Goal: Task Accomplishment & Management: Complete application form

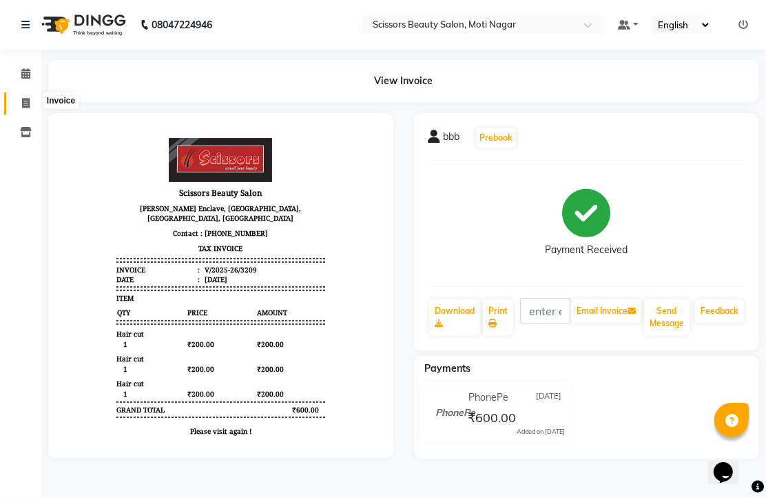
click at [28, 101] on icon at bounding box center [26, 103] width 8 height 10
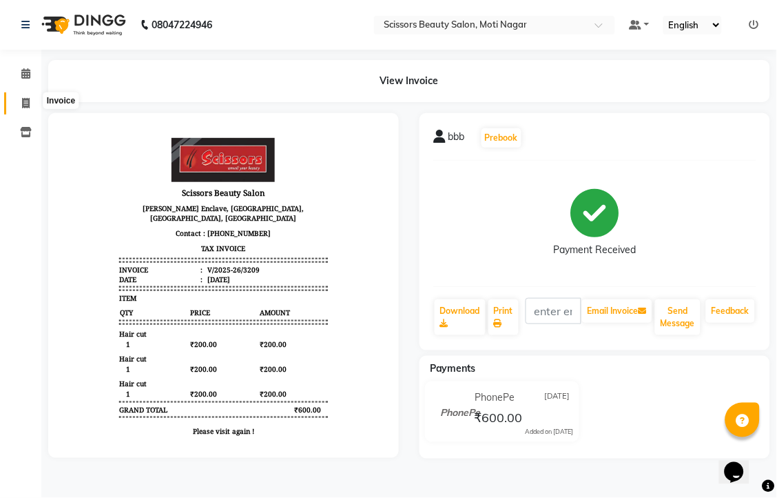
select select "service"
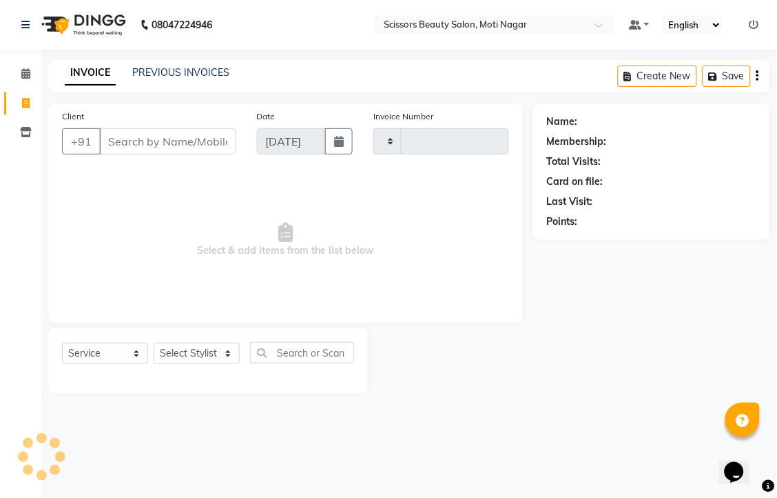
type input "3210"
select select "7057"
click at [136, 154] on input "Client" at bounding box center [167, 141] width 137 height 26
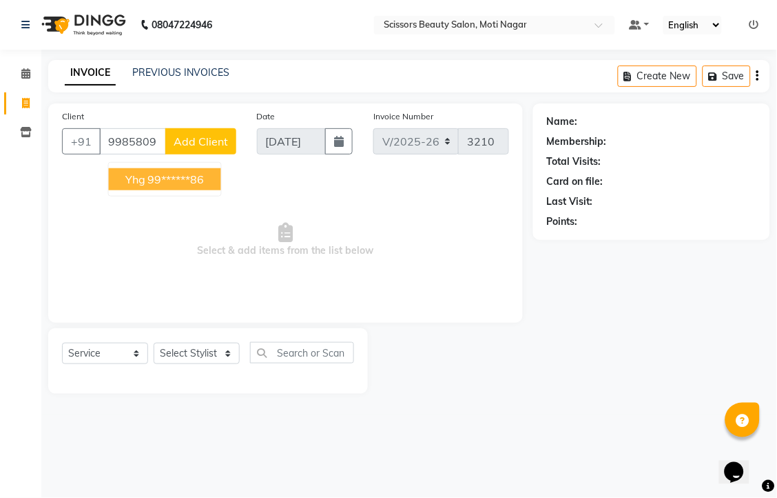
click at [191, 186] on ngb-highlight "99******86" at bounding box center [176, 179] width 57 height 14
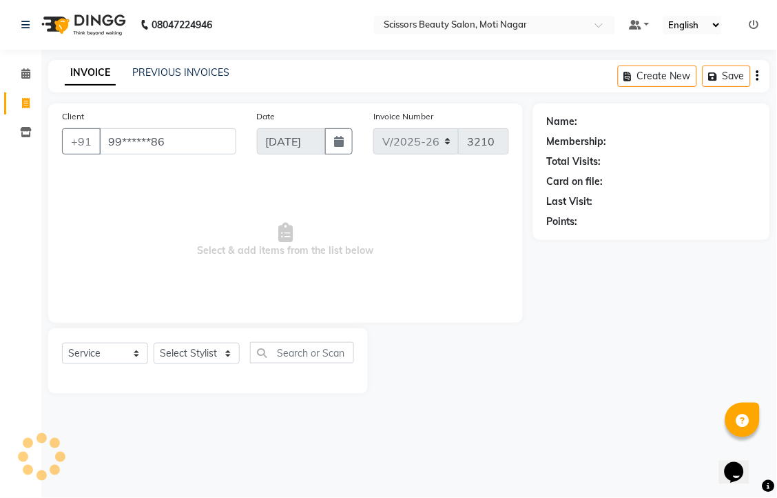
type input "99******86"
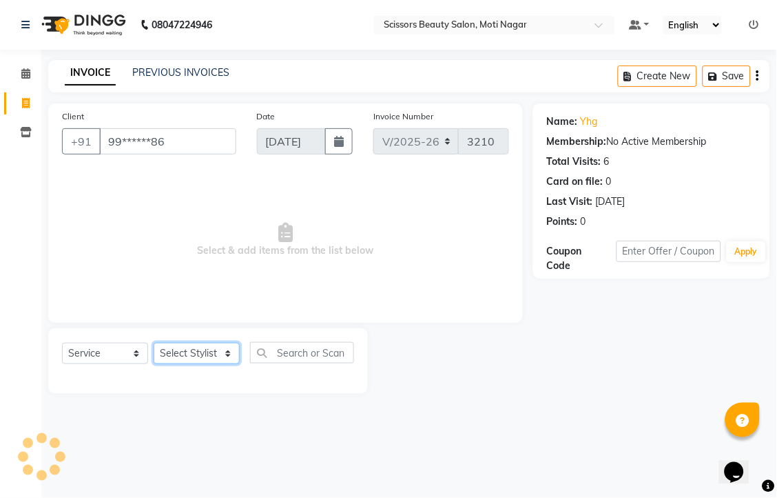
click at [207, 364] on select "Select Stylist Arman [PERSON_NAME] [PERSON_NAME] [PERSON_NAME] Sir Staff" at bounding box center [197, 353] width 86 height 21
select select "81450"
click at [159, 364] on select "Select Stylist Arman [PERSON_NAME] [PERSON_NAME] [PERSON_NAME] Sir Staff" at bounding box center [197, 353] width 86 height 21
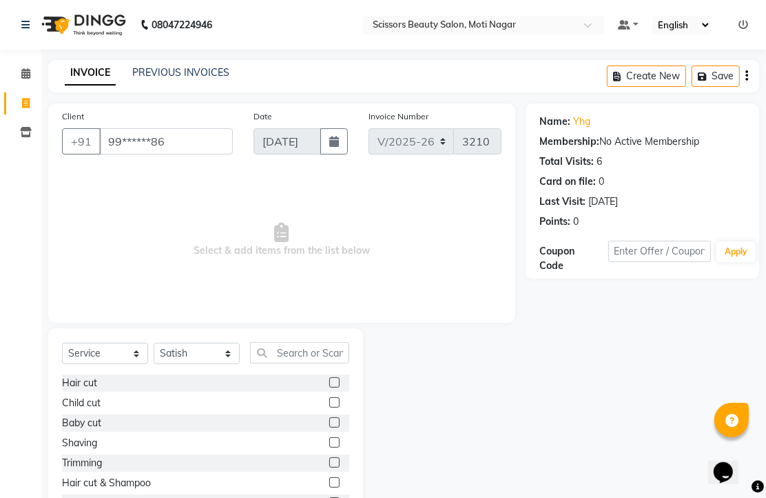
click at [329, 387] on label at bounding box center [334, 382] width 10 height 10
click at [329, 387] on input "checkbox" at bounding box center [333, 382] width 9 height 9
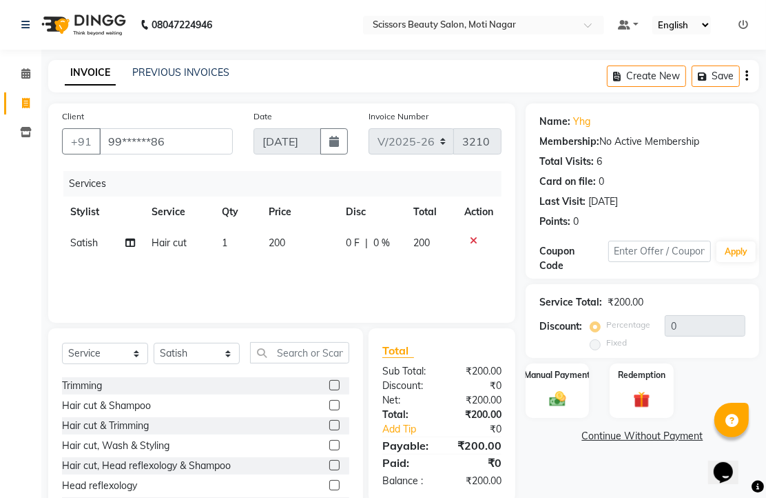
checkbox input "false"
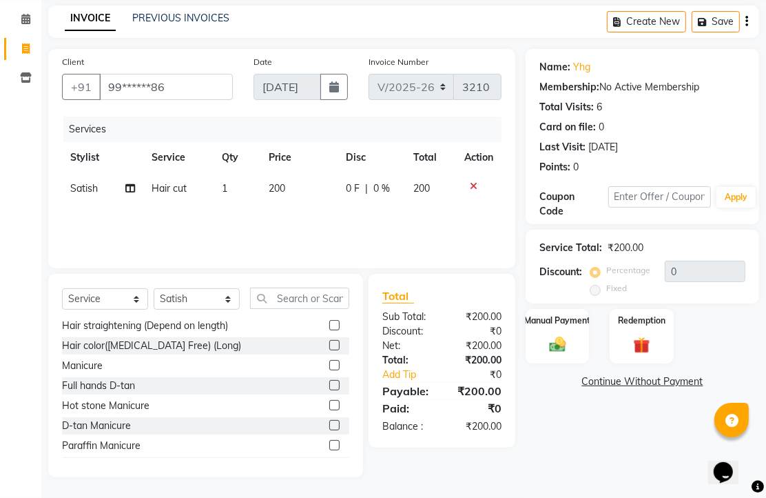
scroll to position [108, 0]
click at [563, 338] on img at bounding box center [558, 344] width 28 height 20
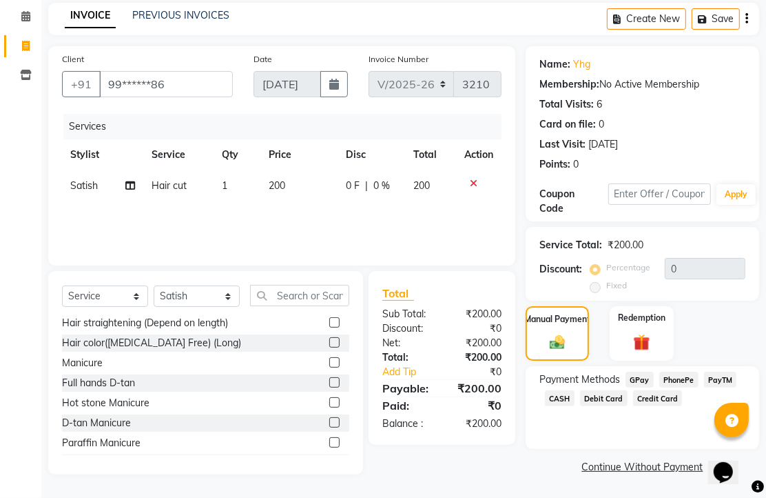
scroll to position [112, 0]
click at [698, 374] on span "PhonePe" at bounding box center [679, 379] width 39 height 16
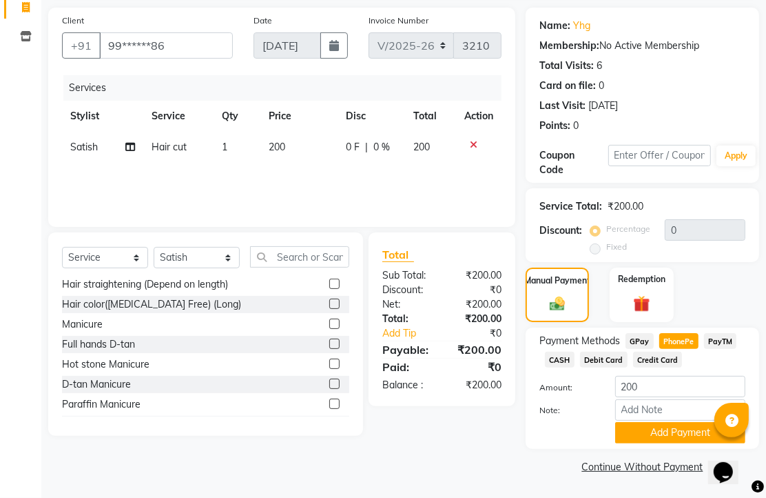
scroll to position [171, 0]
click at [685, 422] on button "Add Payment" at bounding box center [680, 432] width 130 height 21
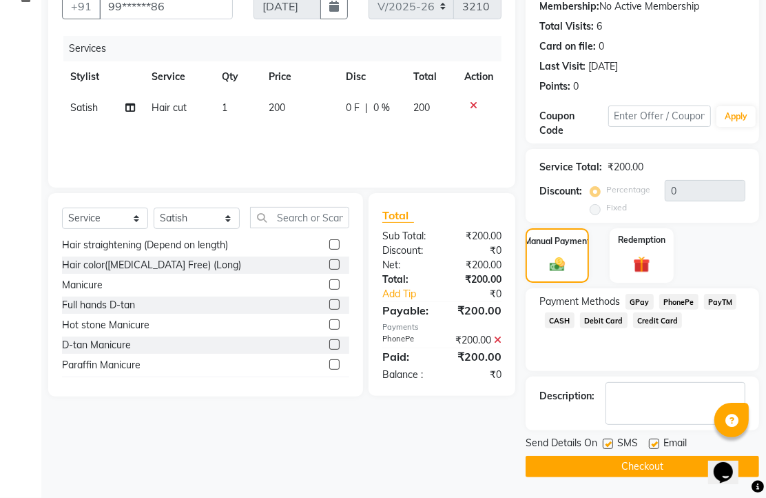
scroll to position [210, 0]
click at [659, 438] on label at bounding box center [654, 443] width 10 height 10
click at [658, 440] on input "checkbox" at bounding box center [653, 444] width 9 height 9
checkbox input "false"
click at [674, 456] on button "Checkout" at bounding box center [643, 466] width 234 height 21
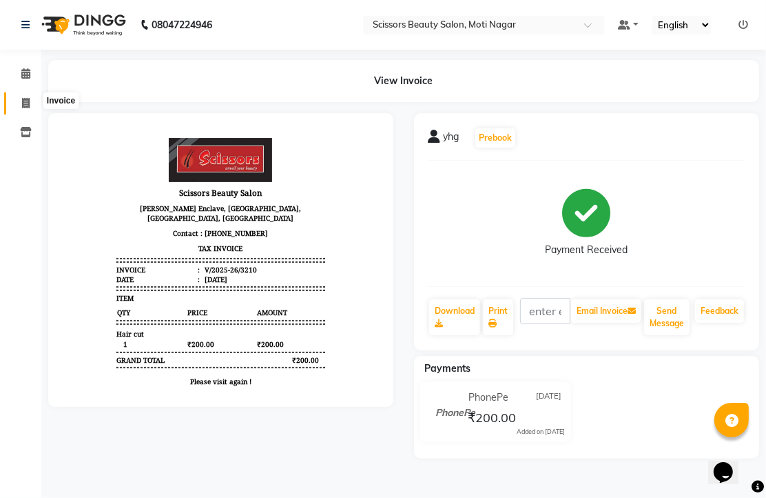
click at [22, 104] on icon at bounding box center [26, 103] width 8 height 10
select select "service"
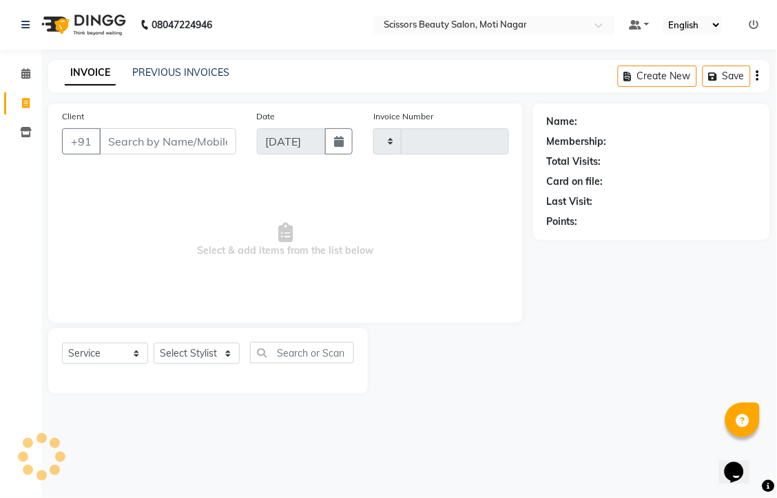
type input "3211"
select select "7057"
click at [145, 154] on input "Client" at bounding box center [167, 141] width 137 height 26
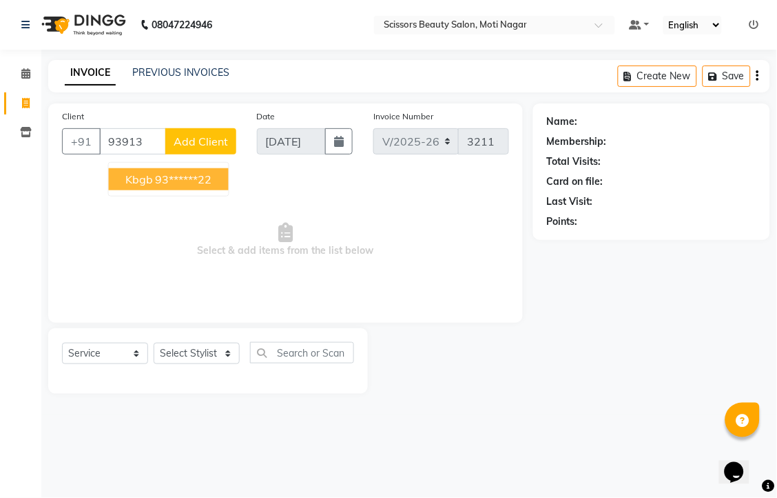
click at [212, 186] on ngb-highlight "93******22" at bounding box center [184, 179] width 57 height 14
type input "93******22"
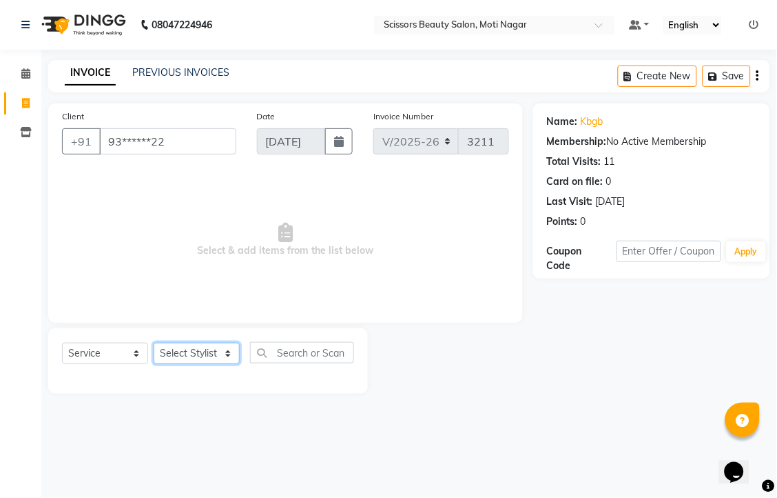
click at [223, 364] on select "Select Stylist Arman [PERSON_NAME] [PERSON_NAME] [PERSON_NAME] Sir Staff" at bounding box center [197, 353] width 86 height 21
select select "89632"
click at [159, 364] on select "Select Stylist Arman [PERSON_NAME] [PERSON_NAME] [PERSON_NAME] Sir Staff" at bounding box center [197, 353] width 86 height 21
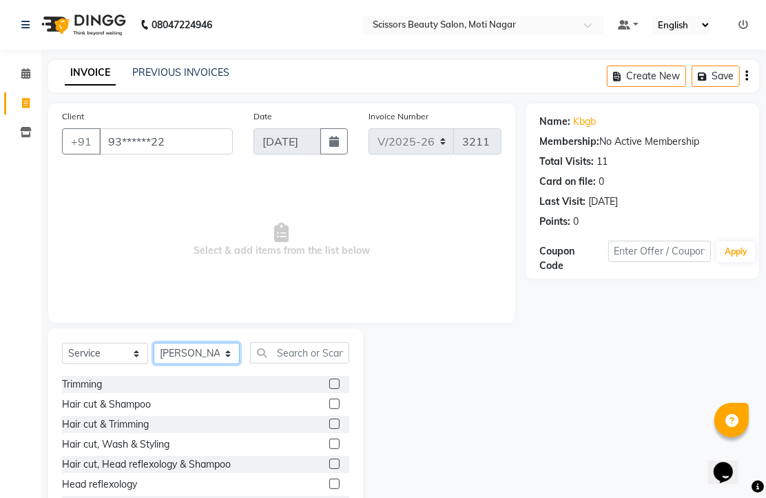
scroll to position [77, 0]
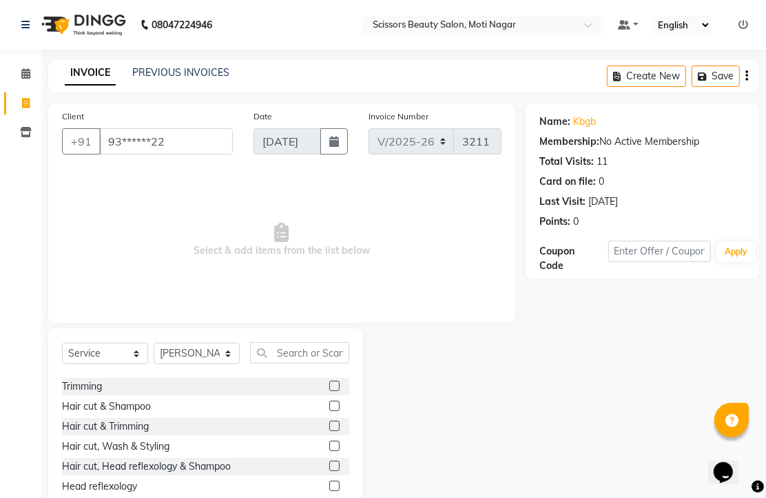
click at [329, 431] on label at bounding box center [334, 425] width 10 height 10
click at [329, 431] on input "checkbox" at bounding box center [333, 426] width 9 height 9
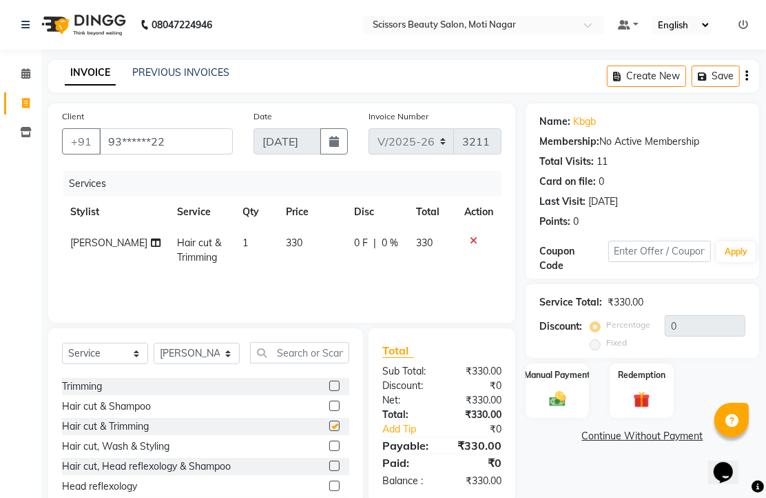
checkbox input "false"
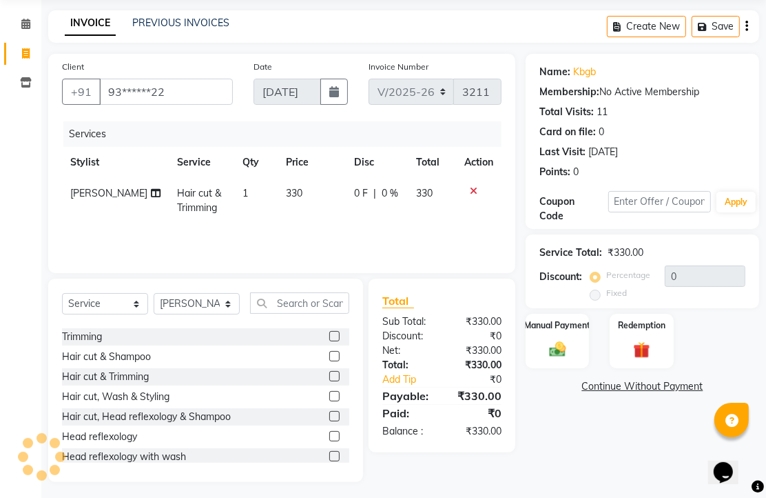
scroll to position [108, 0]
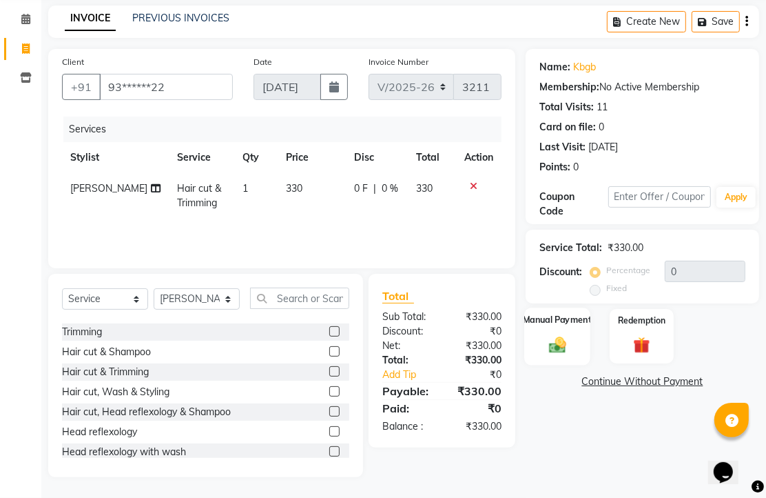
click at [560, 342] on img at bounding box center [558, 344] width 28 height 20
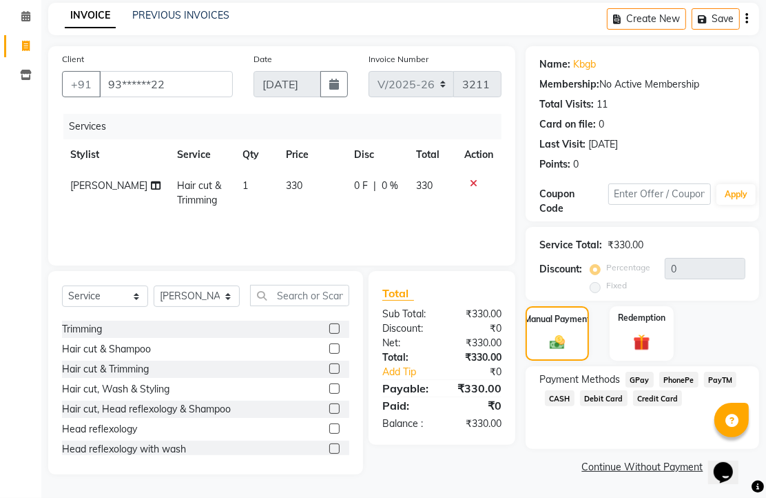
scroll to position [112, 0]
click at [691, 373] on span "PhonePe" at bounding box center [679, 379] width 39 height 16
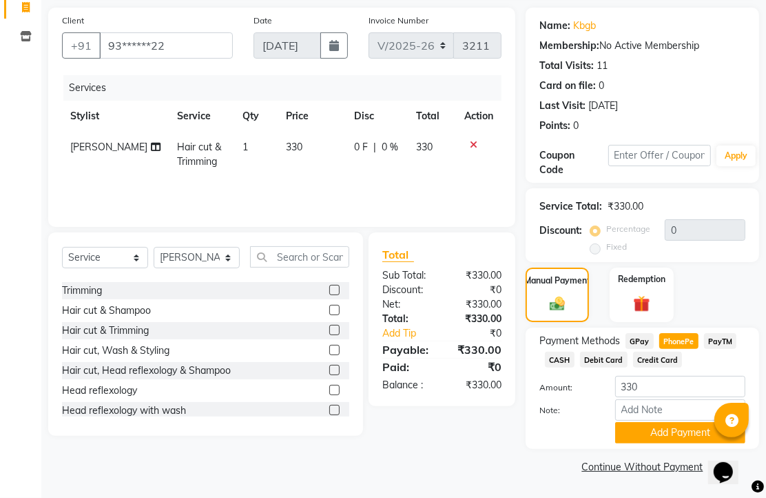
scroll to position [171, 0]
click at [684, 422] on button "Add Payment" at bounding box center [680, 432] width 130 height 21
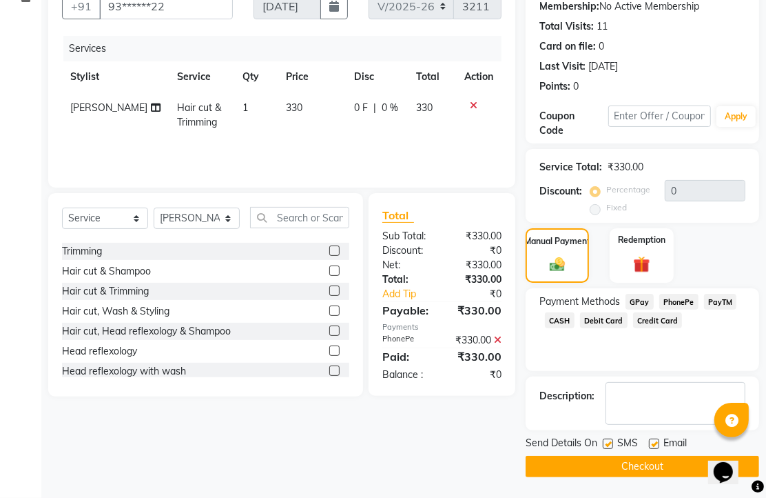
scroll to position [210, 0]
click at [659, 439] on label at bounding box center [654, 443] width 10 height 10
click at [658, 440] on input "checkbox" at bounding box center [653, 444] width 9 height 9
checkbox input "false"
click at [656, 464] on button "Checkout" at bounding box center [643, 466] width 234 height 21
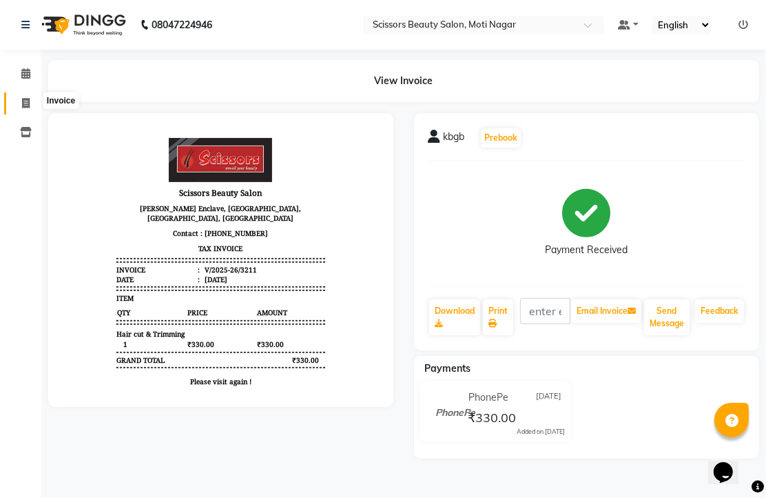
click at [23, 99] on icon at bounding box center [26, 103] width 8 height 10
select select "service"
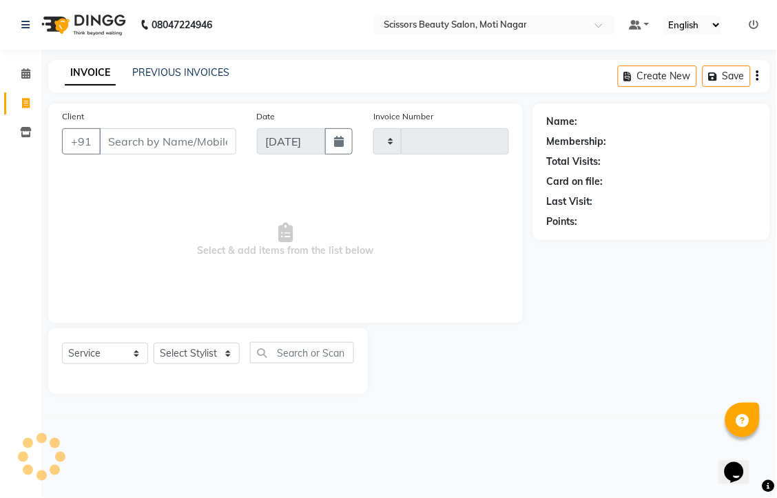
type input "3212"
select select "7057"
click at [139, 154] on input "Client" at bounding box center [167, 141] width 137 height 26
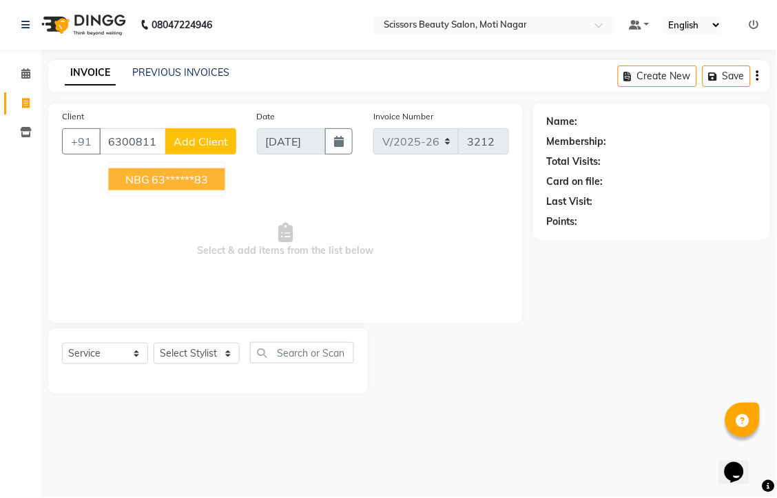
click at [209, 186] on ngb-highlight "63******83" at bounding box center [180, 179] width 57 height 14
type input "63******83"
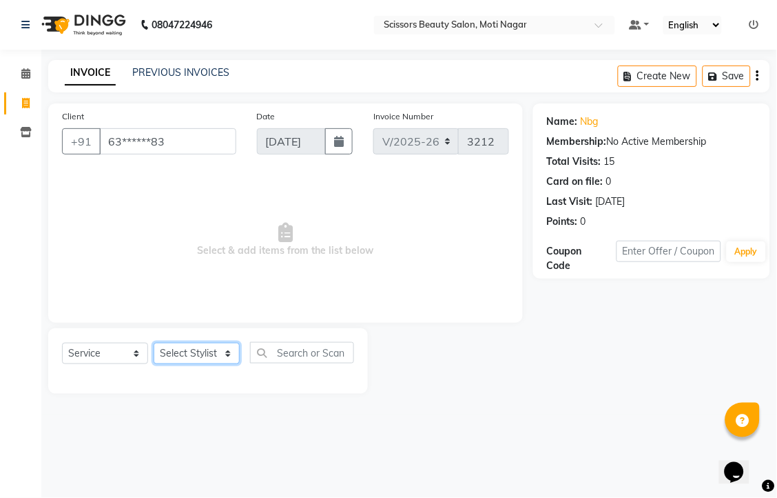
drag, startPoint x: 215, startPoint y: 381, endPoint x: 215, endPoint y: 361, distance: 20.0
click at [215, 361] on div "Select Service Product Membership Package Voucher Prepaid Gift Card Select Styl…" at bounding box center [208, 360] width 320 height 65
select select "58456"
click at [159, 364] on select "Select Stylist Arman [PERSON_NAME] [PERSON_NAME] [PERSON_NAME] Sir Staff" at bounding box center [197, 353] width 86 height 21
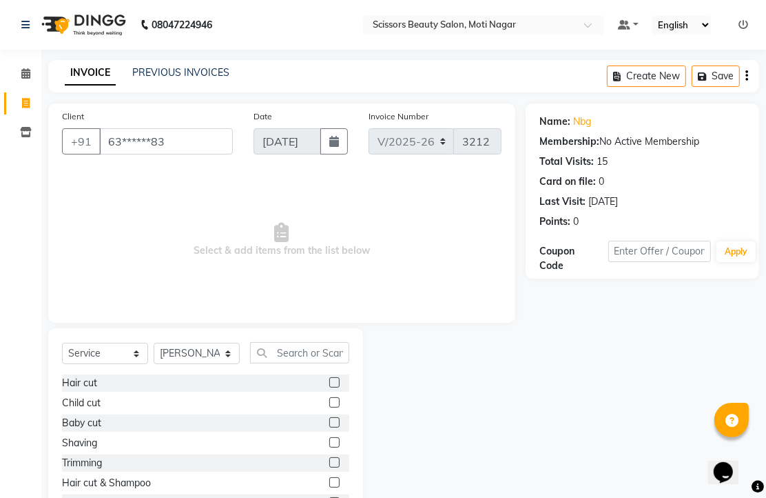
click at [329, 387] on label at bounding box center [334, 382] width 10 height 10
click at [329, 387] on input "checkbox" at bounding box center [333, 382] width 9 height 9
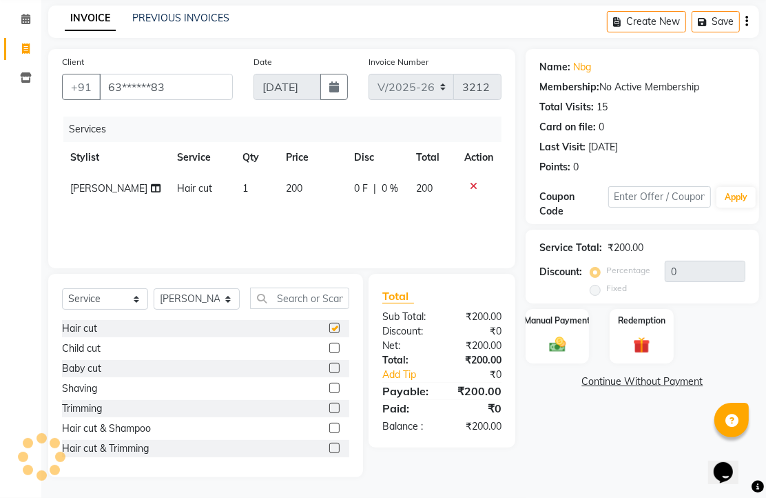
checkbox input "false"
click at [563, 340] on img at bounding box center [558, 344] width 28 height 20
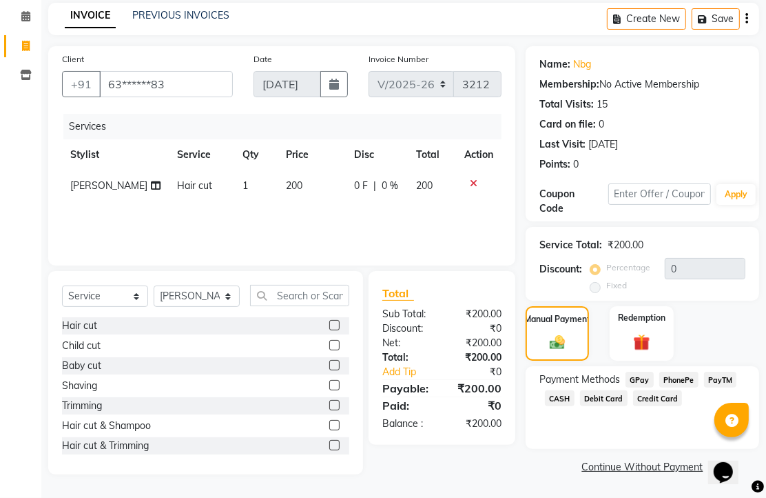
scroll to position [112, 0]
click at [686, 379] on span "PhonePe" at bounding box center [679, 379] width 39 height 16
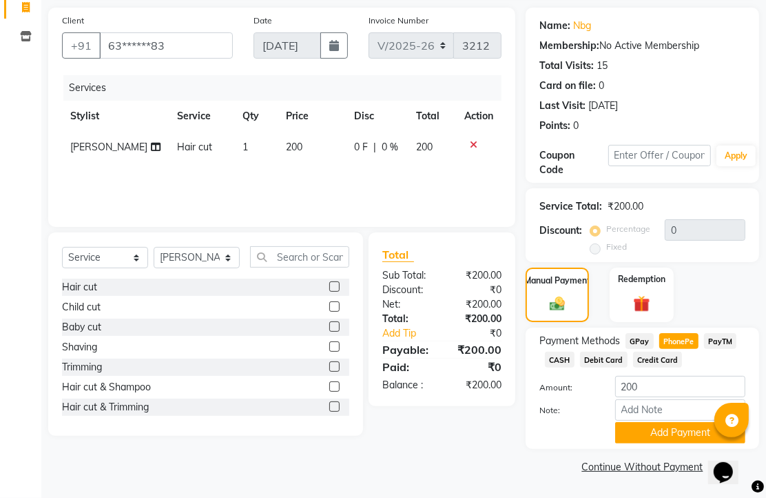
scroll to position [171, 0]
click at [686, 422] on button "Add Payment" at bounding box center [680, 432] width 130 height 21
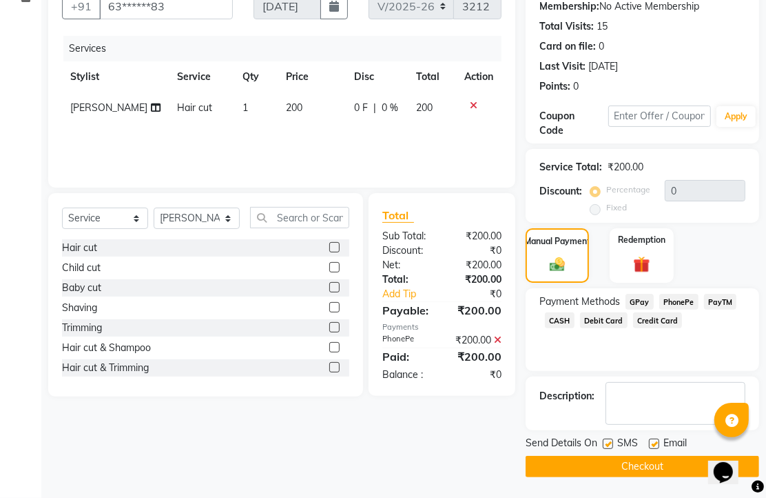
scroll to position [210, 0]
click at [660, 438] on label at bounding box center [654, 443] width 10 height 10
click at [658, 440] on input "checkbox" at bounding box center [653, 444] width 9 height 9
checkbox input "false"
click at [644, 465] on button "Checkout" at bounding box center [643, 466] width 234 height 21
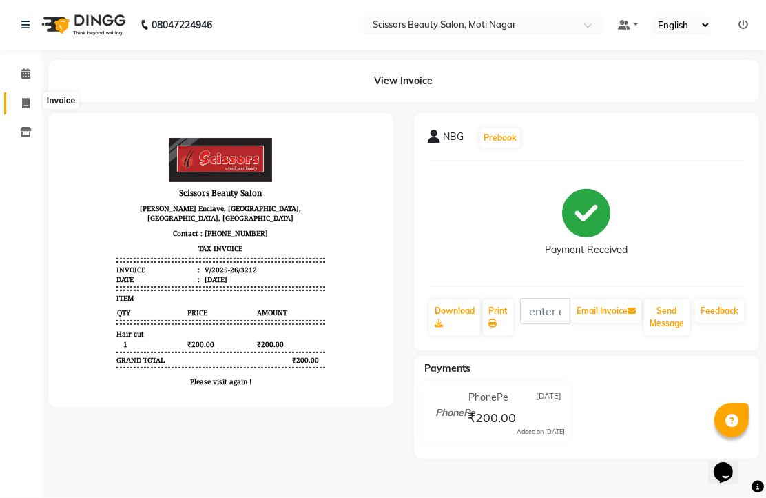
click at [26, 98] on icon at bounding box center [26, 103] width 8 height 10
select select "service"
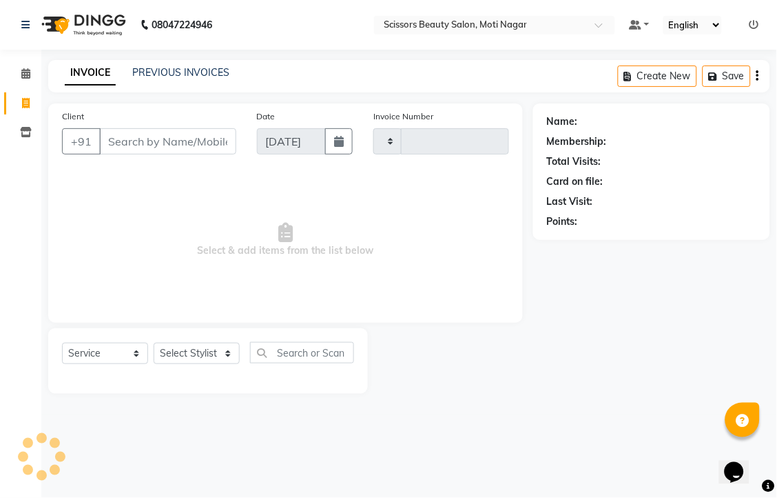
click at [187, 154] on input "Client" at bounding box center [167, 141] width 137 height 26
select select "7057"
type input "3213"
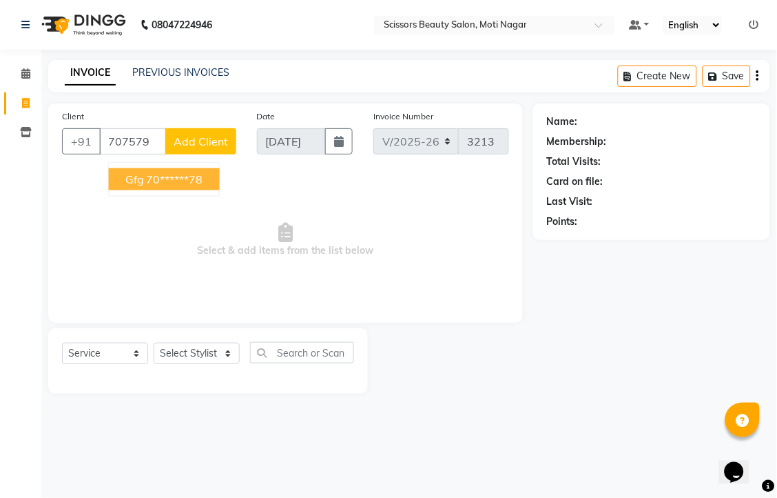
click at [203, 186] on ngb-highlight "70******78" at bounding box center [175, 179] width 57 height 14
type input "70******78"
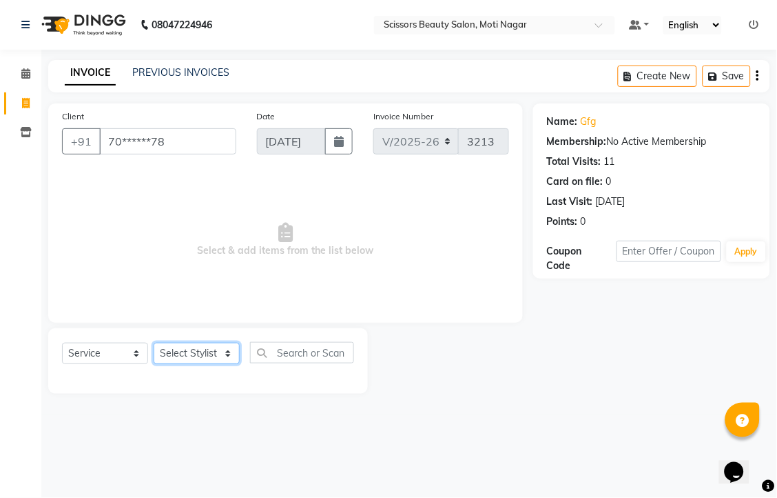
click at [212, 364] on select "Select Stylist Arman [PERSON_NAME] [PERSON_NAME] [PERSON_NAME] Sir Staff" at bounding box center [197, 353] width 86 height 21
select select "58456"
click at [159, 364] on select "Select Stylist Arman [PERSON_NAME] [PERSON_NAME] [PERSON_NAME] Sir Staff" at bounding box center [197, 353] width 86 height 21
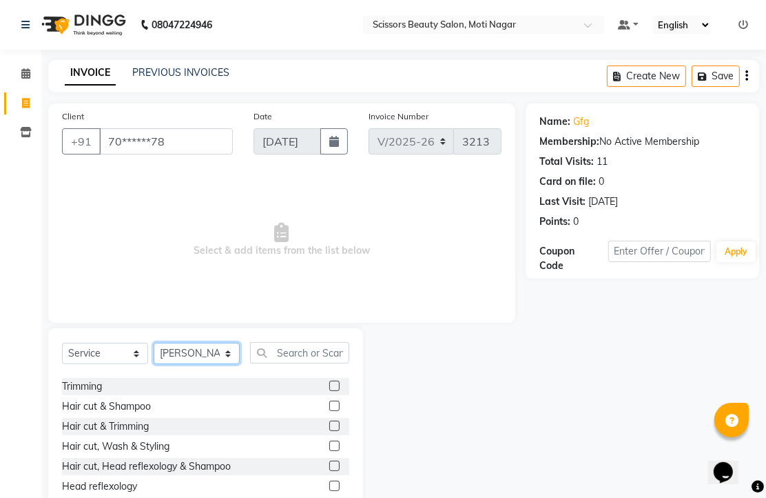
scroll to position [153, 0]
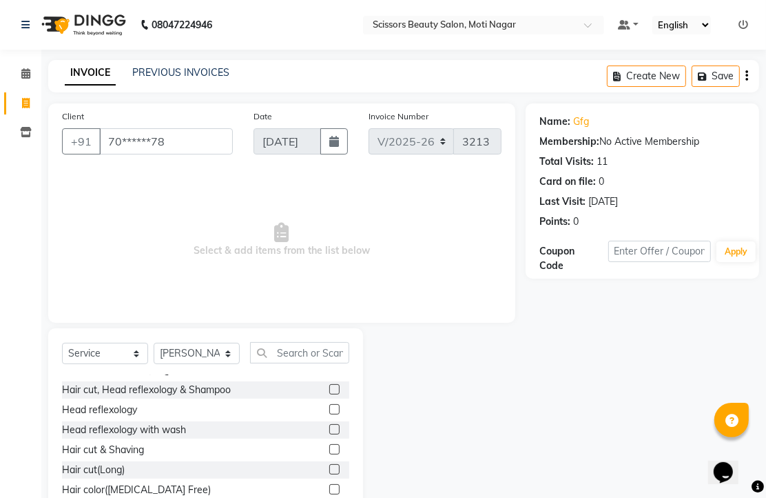
click at [329, 374] on label at bounding box center [334, 369] width 10 height 10
click at [329, 374] on input "checkbox" at bounding box center [333, 369] width 9 height 9
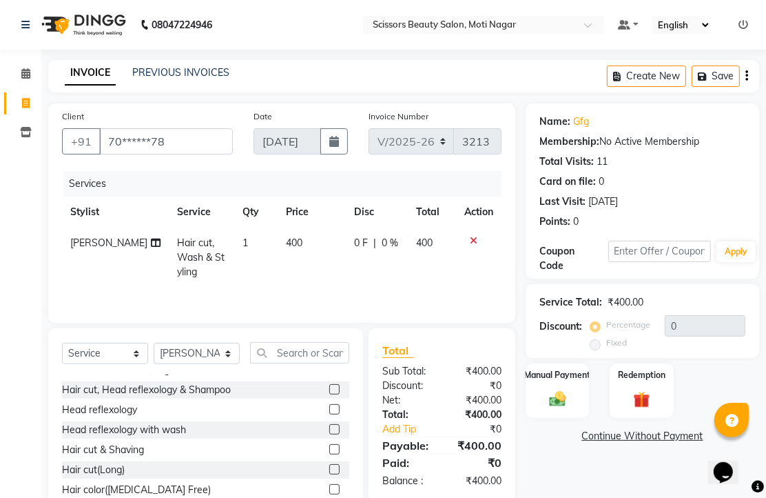
checkbox input "false"
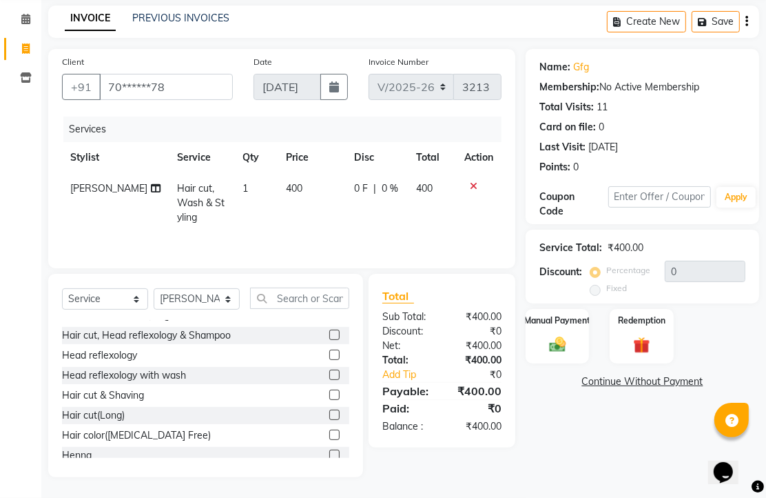
scroll to position [123, 0]
click at [561, 334] on img at bounding box center [558, 344] width 28 height 20
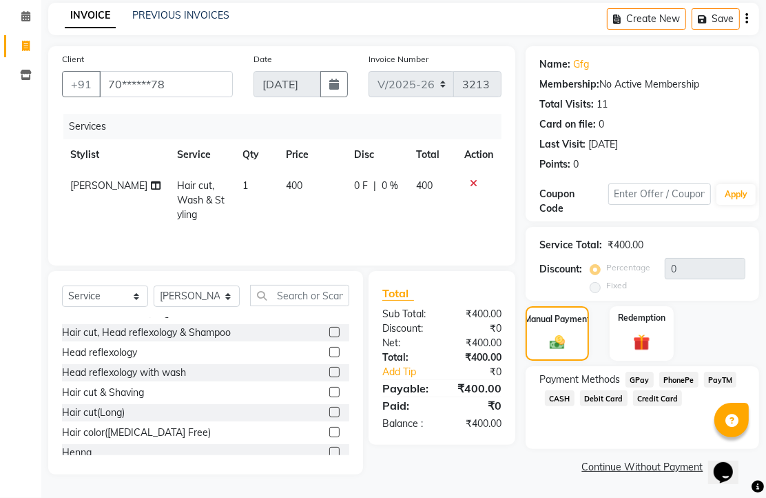
click at [575, 390] on span "CASH" at bounding box center [560, 398] width 30 height 16
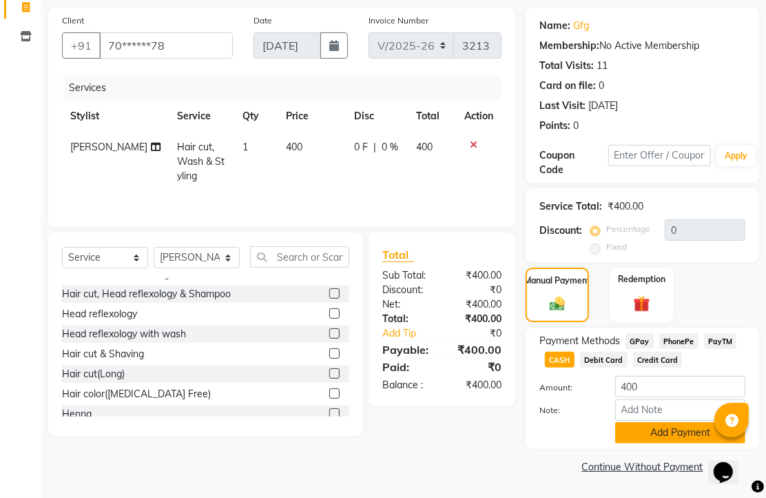
click at [650, 443] on button "Add Payment" at bounding box center [680, 432] width 130 height 21
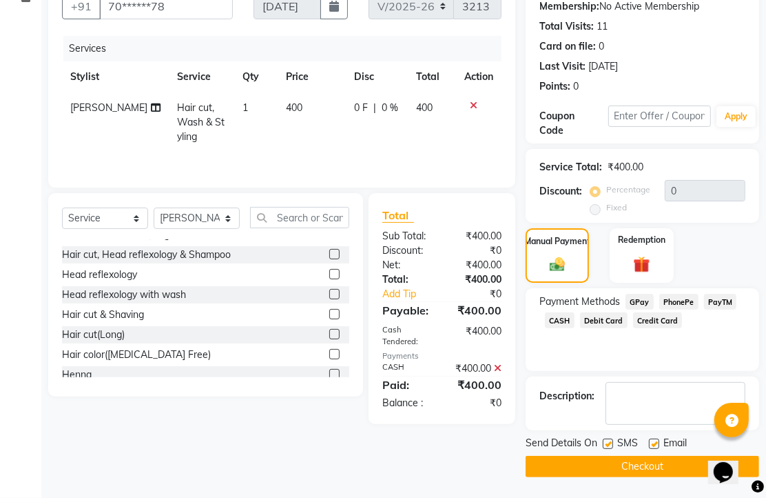
scroll to position [210, 0]
click at [660, 440] on label at bounding box center [654, 443] width 10 height 10
click at [658, 440] on input "checkbox" at bounding box center [653, 444] width 9 height 9
checkbox input "false"
click at [647, 462] on button "Checkout" at bounding box center [643, 466] width 234 height 21
